Goal: Transaction & Acquisition: Obtain resource

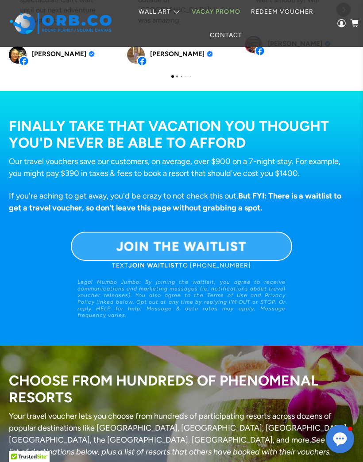
scroll to position [598, 0]
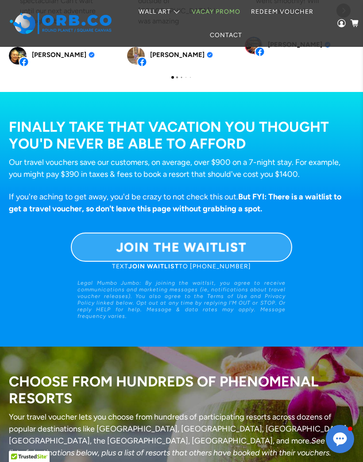
click at [86, 241] on link "JOIN THE WAITLIST" at bounding box center [181, 247] width 221 height 29
click at [252, 247] on link "JOIN THE WAITLIST" at bounding box center [181, 247] width 221 height 29
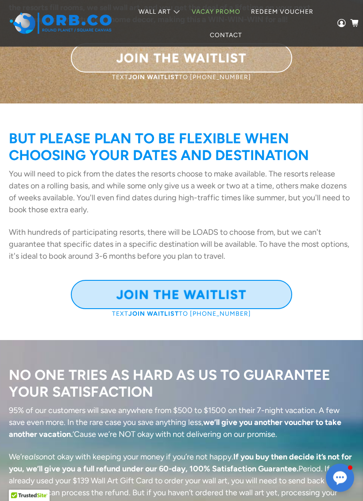
scroll to position [1379, 0]
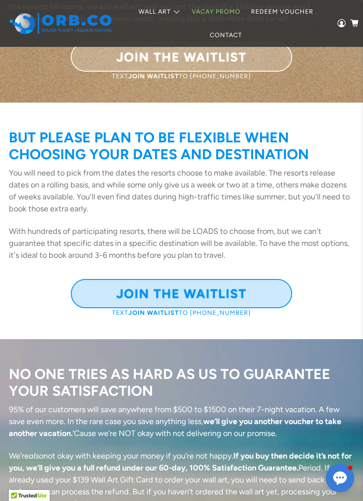
click at [221, 301] on b "JOIN THE WAITLIST" at bounding box center [181, 293] width 130 height 15
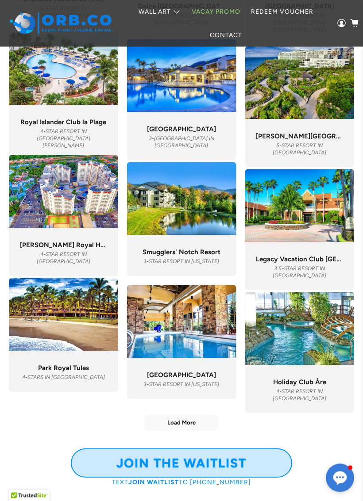
scroll to position [3118, 0]
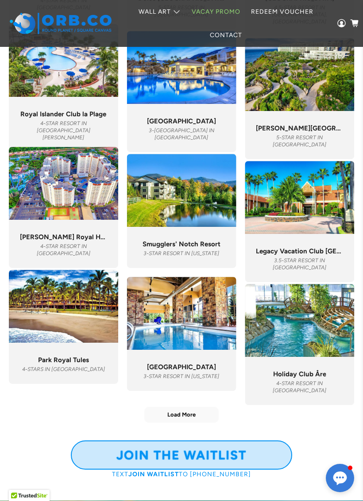
click at [179, 436] on div "JOIN THE WAITLIST TEXT JOIN WAITLIST TO [PHONE_NUMBER]" at bounding box center [181, 451] width 345 height 56
click at [174, 422] on button "Load More" at bounding box center [181, 414] width 74 height 15
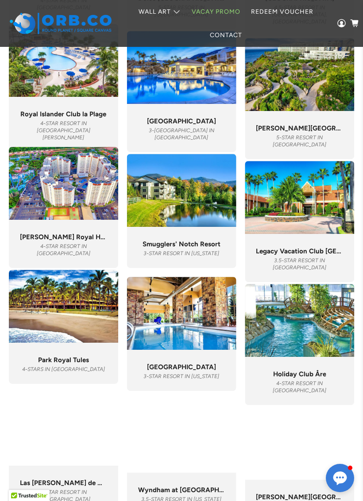
click at [185, 421] on div at bounding box center [181, 436] width 109 height 73
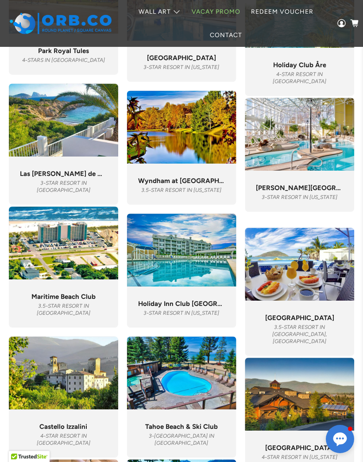
scroll to position [3423, 0]
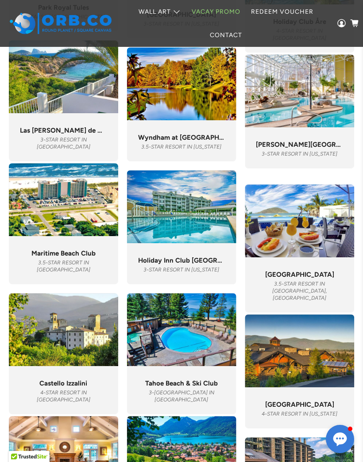
click at [85, 134] on span "Las [PERSON_NAME] de Cala Codolar" at bounding box center [63, 130] width 87 height 8
click at [80, 131] on div ""Spectacular views, quiet surroundings and cozy apartment." [GEOGRAPHIC_DATA][P…" at bounding box center [63, 134] width 87 height 31
click at [84, 131] on div ""Spectacular views, quiet surroundings and cozy apartment." [GEOGRAPHIC_DATA][P…" at bounding box center [63, 134] width 87 height 31
click at [91, 111] on img at bounding box center [63, 76] width 109 height 73
click at [87, 110] on img at bounding box center [63, 76] width 109 height 73
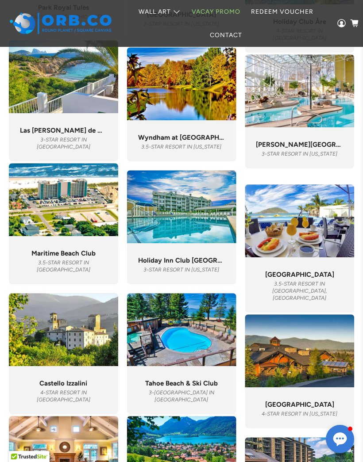
click at [87, 109] on img at bounding box center [63, 76] width 109 height 73
click at [64, 134] on span "Las [PERSON_NAME] de Cala Codolar" at bounding box center [63, 130] width 87 height 8
click at [68, 132] on div ""Spectacular views, quiet surroundings and cozy apartment." [GEOGRAPHIC_DATA][P…" at bounding box center [63, 134] width 87 height 31
click at [76, 153] on div ""Spectacular views, quiet surroundings and cozy apartment." [GEOGRAPHIC_DATA][P…" at bounding box center [63, 137] width 109 height 48
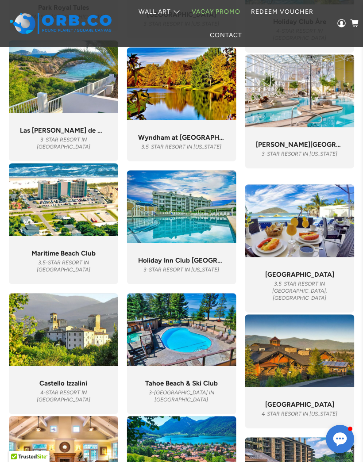
click at [76, 153] on div ""Spectacular views, quiet surroundings and cozy apartment." [GEOGRAPHIC_DATA][P…" at bounding box center [63, 137] width 109 height 48
click at [76, 147] on span "3-STAR RESORT in [GEOGRAPHIC_DATA]" at bounding box center [63, 143] width 53 height 13
click at [80, 150] on span "3-STAR RESORT in [GEOGRAPHIC_DATA]" at bounding box center [63, 143] width 53 height 13
click at [72, 132] on div ""Spectacular views, quiet surroundings and cozy apartment." [GEOGRAPHIC_DATA][P…" at bounding box center [63, 134] width 87 height 31
click at [68, 127] on div ""Spectacular views, quiet surroundings and cozy apartment." [GEOGRAPHIC_DATA][P…" at bounding box center [63, 137] width 109 height 48
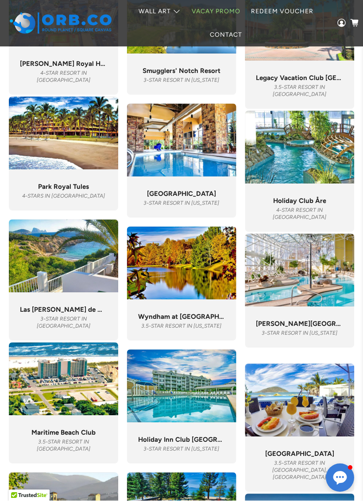
scroll to position [3291, 0]
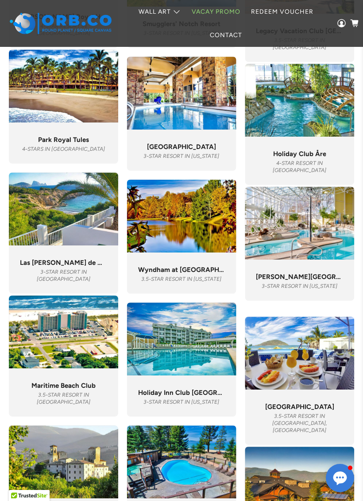
click at [71, 278] on span "3-STAR RESORT in [GEOGRAPHIC_DATA]" at bounding box center [63, 275] width 53 height 13
click at [70, 278] on span "3-STAR RESORT in [GEOGRAPHIC_DATA]" at bounding box center [63, 275] width 53 height 13
click at [71, 238] on img at bounding box center [63, 208] width 109 height 73
click at [71, 237] on img at bounding box center [63, 208] width 109 height 73
click at [194, 149] on div ""Nice place to get some rest. Sauna, hot tub, pool, restaurant, game room, clea…" at bounding box center [181, 148] width 87 height 24
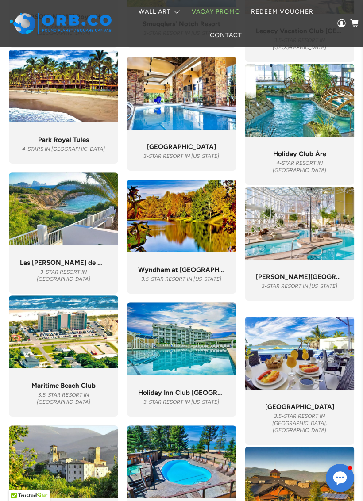
click at [194, 148] on div ""Nice place to get some rest. Sauna, hot tub, pool, restaurant, game room, clea…" at bounding box center [181, 148] width 87 height 24
click at [280, 137] on img at bounding box center [298, 100] width 109 height 73
click at [206, 145] on div ""Nice place to get some rest. Sauna, hot tub, pool, restaurant, game room, clea…" at bounding box center [181, 148] width 87 height 24
click at [211, 151] on span "[GEOGRAPHIC_DATA]" at bounding box center [181, 147] width 69 height 8
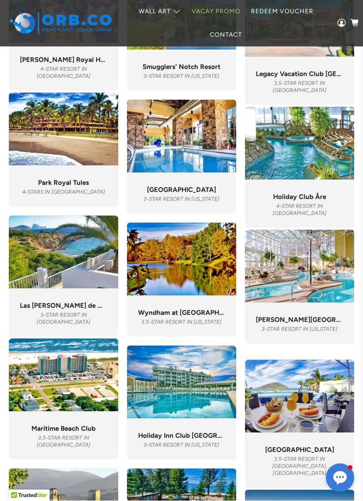
scroll to position [3295, 0]
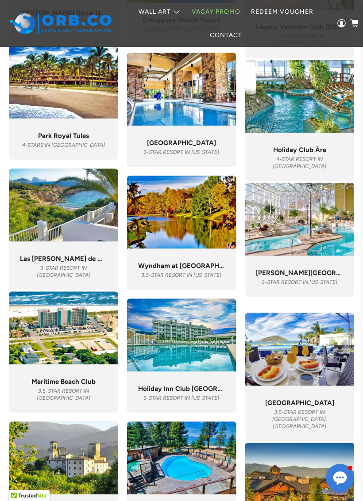
click at [80, 259] on div ""Spectacular views, quiet surroundings and cozy apartment." [GEOGRAPHIC_DATA][P…" at bounding box center [63, 263] width 87 height 31
click at [76, 263] on span "Las [PERSON_NAME] de Cala Codolar" at bounding box center [63, 259] width 87 height 8
click at [89, 280] on div ""Spectacular views, quiet surroundings and cozy apartment." [GEOGRAPHIC_DATA][P…" at bounding box center [63, 265] width 109 height 48
click at [94, 263] on span "Las [PERSON_NAME] de Cala Codolar" at bounding box center [63, 259] width 87 height 8
click at [103, 285] on div ""Spectacular views, quiet surroundings and cozy apartment." [GEOGRAPHIC_DATA][P…" at bounding box center [63, 265] width 109 height 48
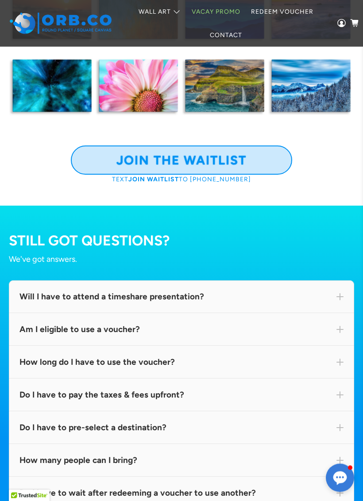
scroll to position [5329, 0]
click at [235, 35] on link "Contact" at bounding box center [225, 34] width 43 height 23
click at [225, 31] on link "Contact" at bounding box center [225, 34] width 43 height 23
